Goal: Information Seeking & Learning: Learn about a topic

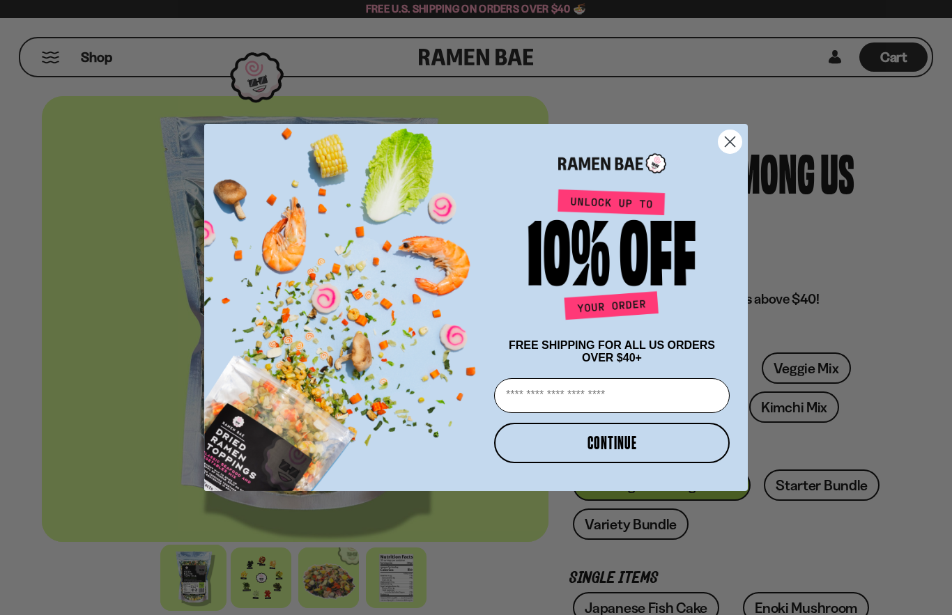
click at [735, 147] on circle "Close dialog" at bounding box center [729, 141] width 23 height 23
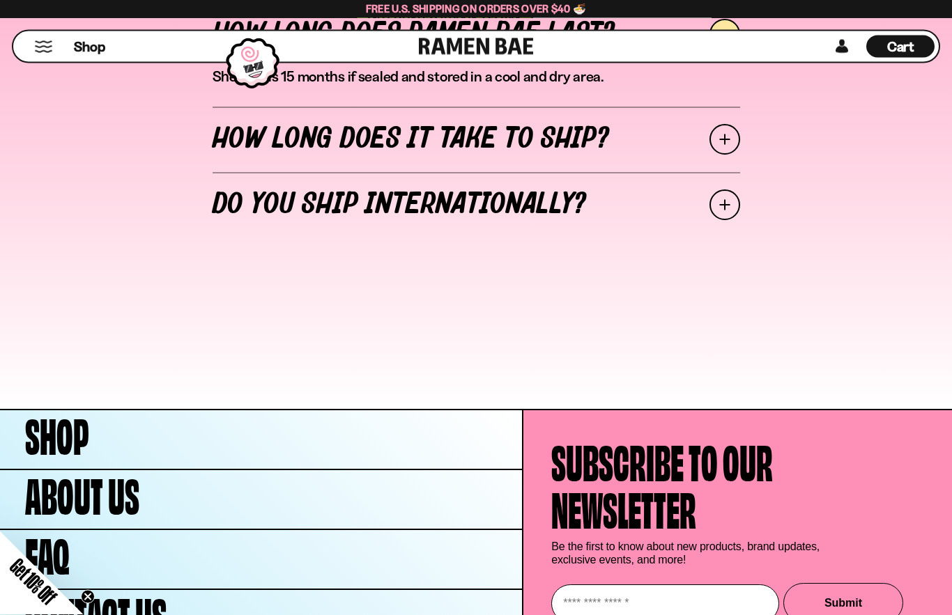
scroll to position [5362, 0]
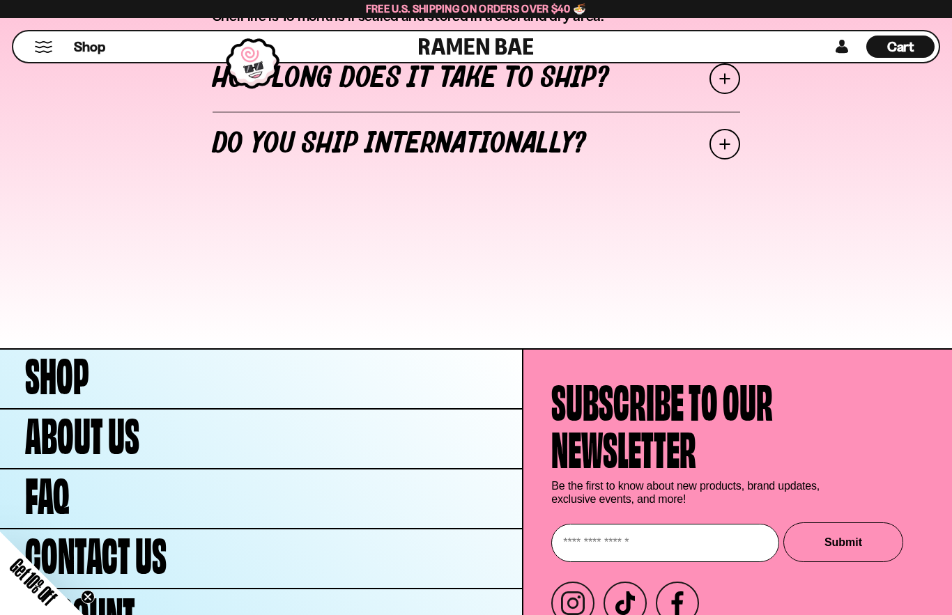
click at [439, 502] on link "FAQ" at bounding box center [261, 499] width 522 height 59
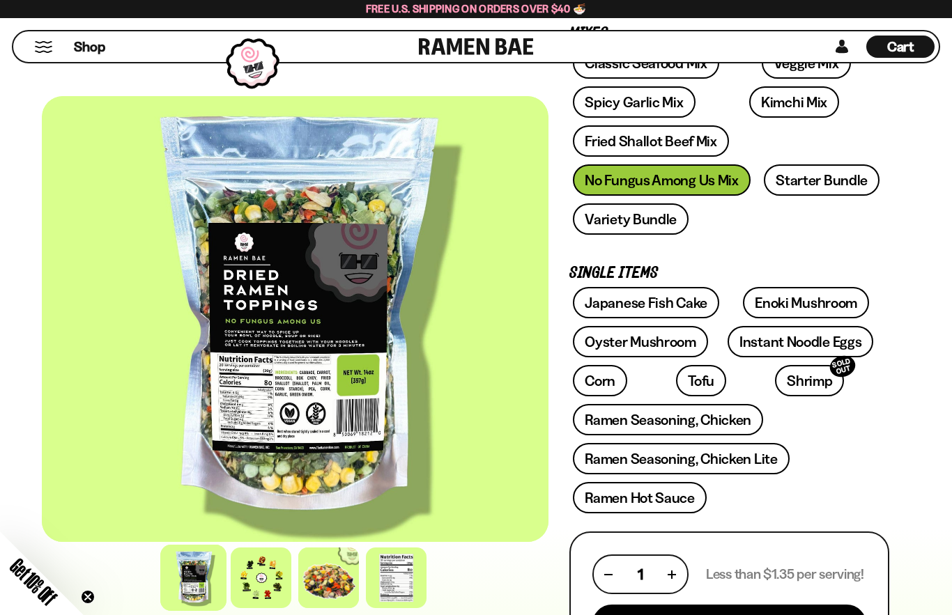
scroll to position [299, 0]
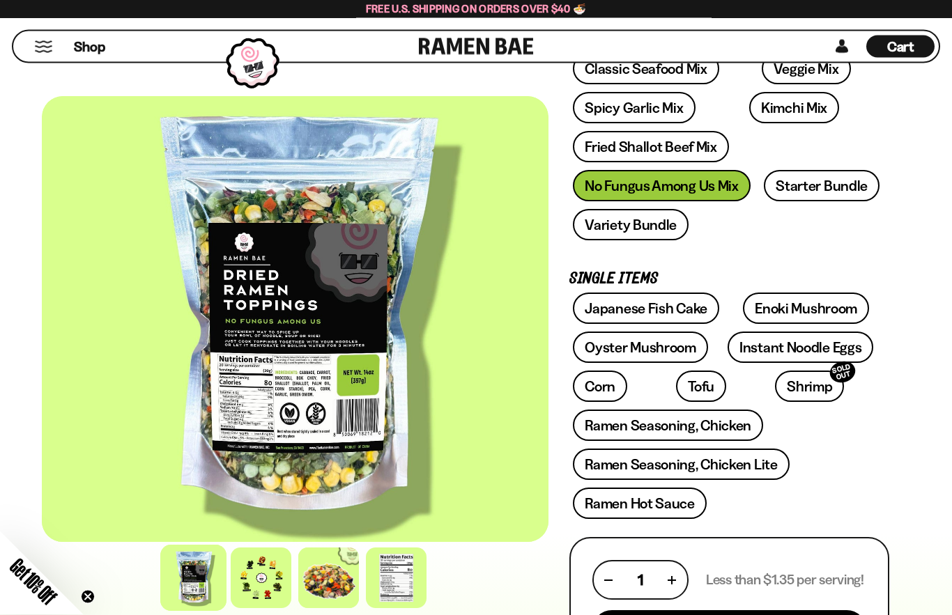
click at [756, 462] on link "Ramen Seasoning, Chicken Lite" at bounding box center [681, 464] width 216 height 31
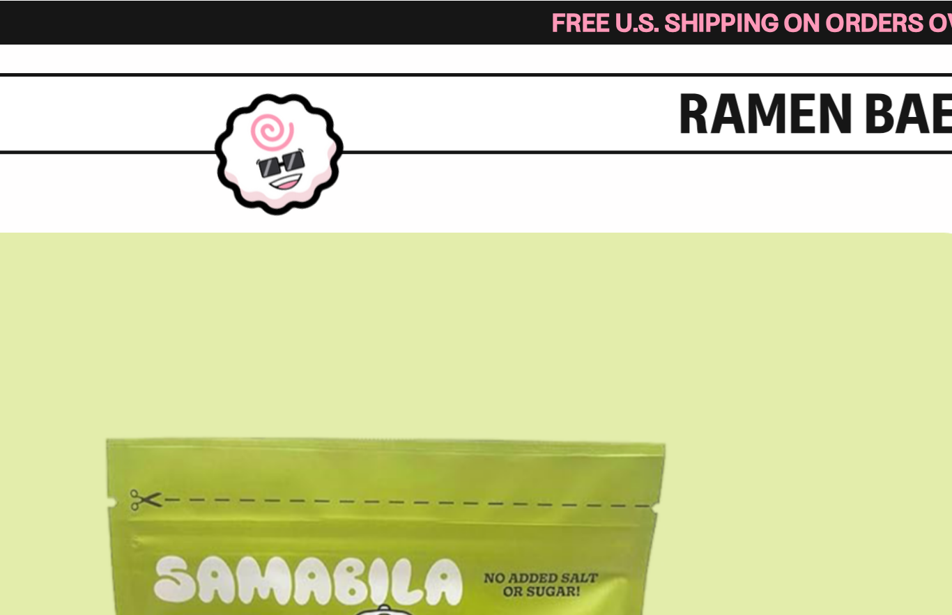
scroll to position [663, 0]
